Goal: Complete application form

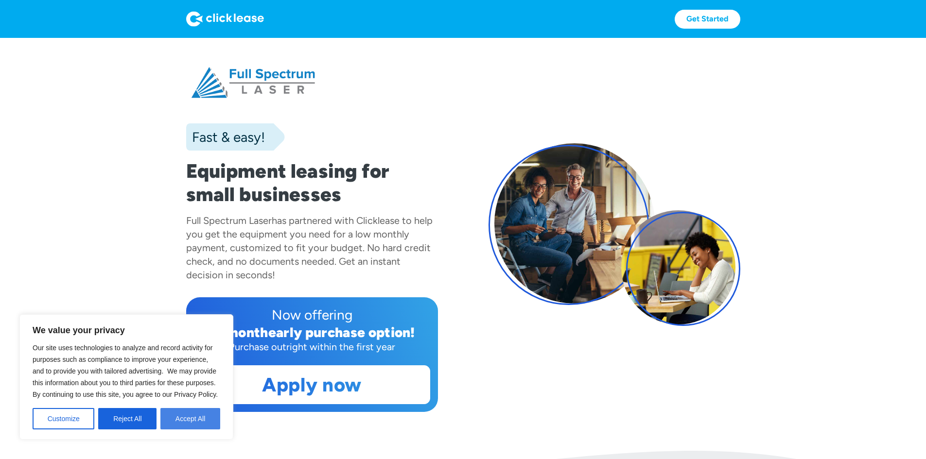
click at [186, 427] on button "Accept All" at bounding box center [190, 418] width 60 height 21
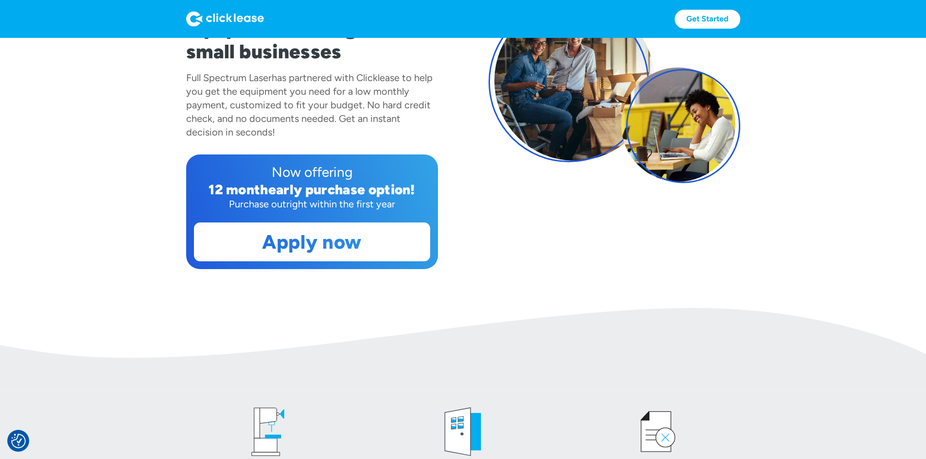
scroll to position [146, 0]
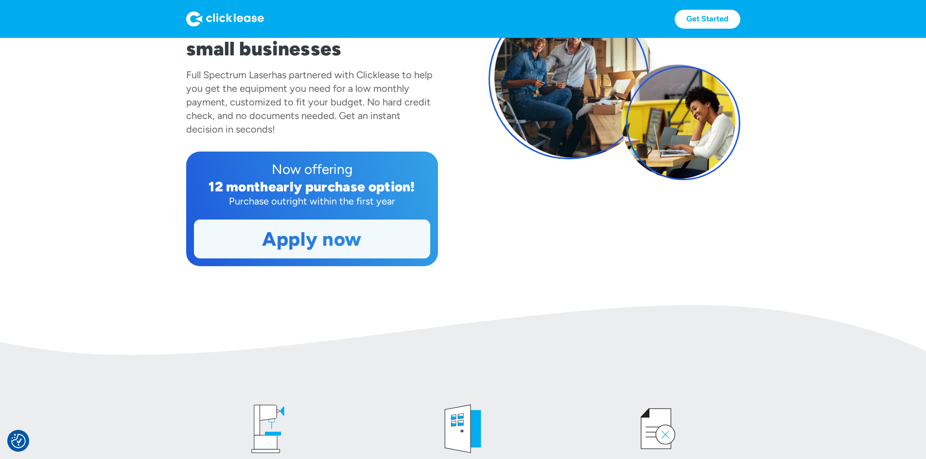
click at [249, 258] on link "Apply now" at bounding box center [311, 239] width 235 height 38
